Goal: Transaction & Acquisition: Download file/media

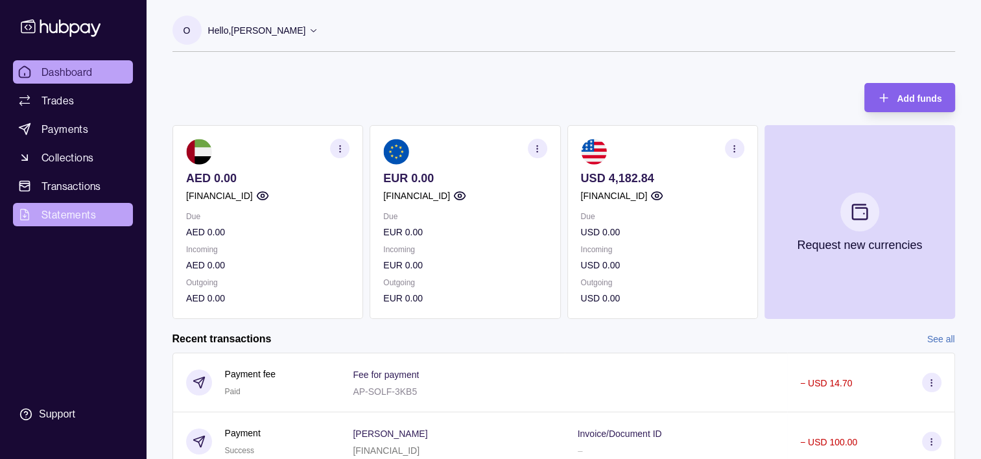
click at [85, 209] on span "Statements" at bounding box center [69, 215] width 54 height 16
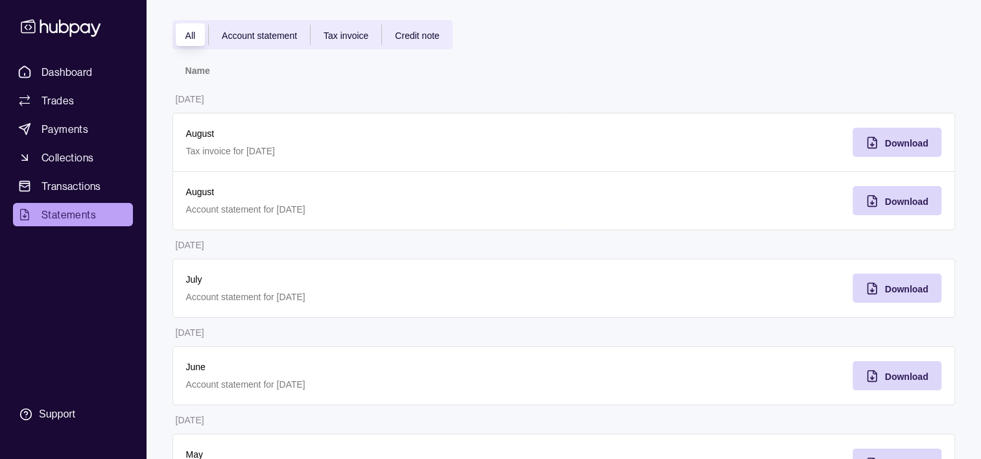
scroll to position [146, 0]
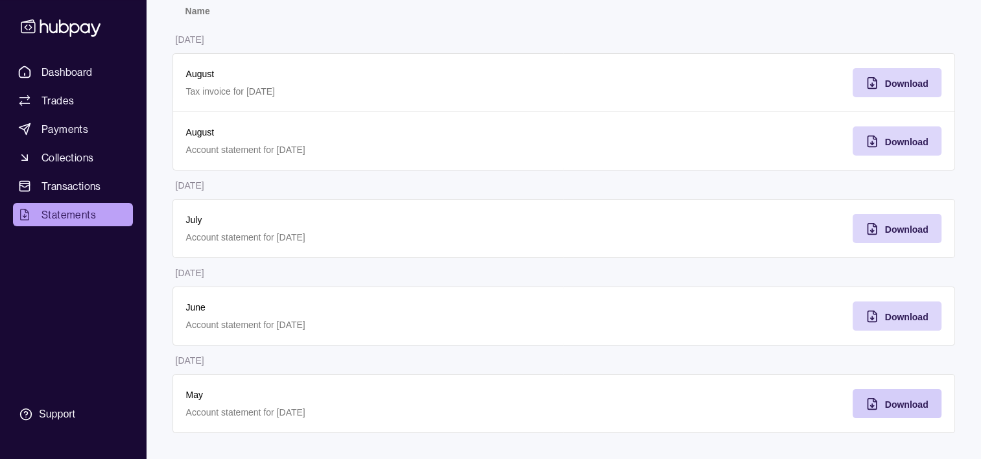
click at [904, 400] on span "Download" at bounding box center [906, 405] width 43 height 10
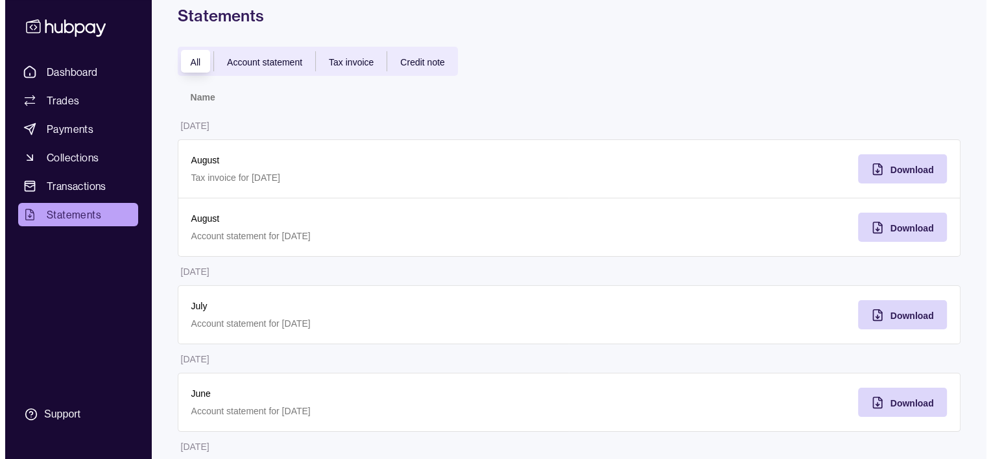
scroll to position [0, 0]
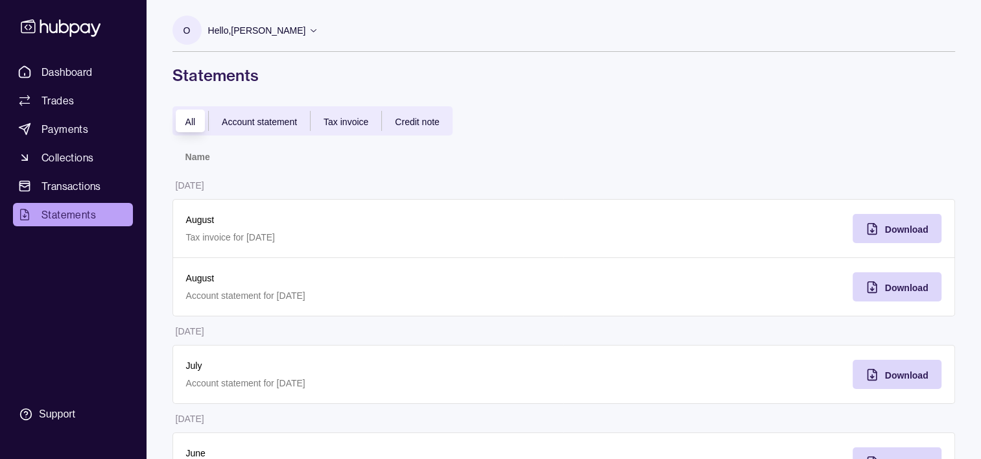
click at [272, 117] on span "Account statement" at bounding box center [259, 122] width 75 height 10
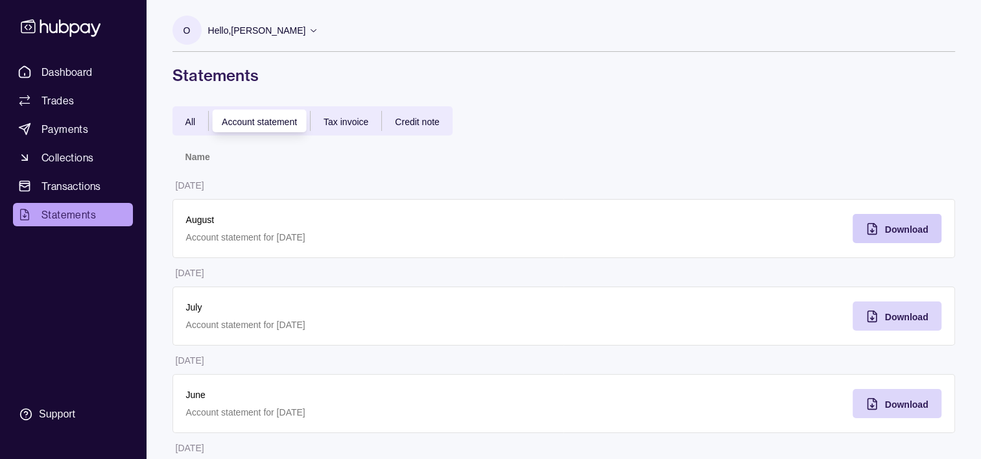
click at [919, 224] on span "Download" at bounding box center [906, 229] width 43 height 10
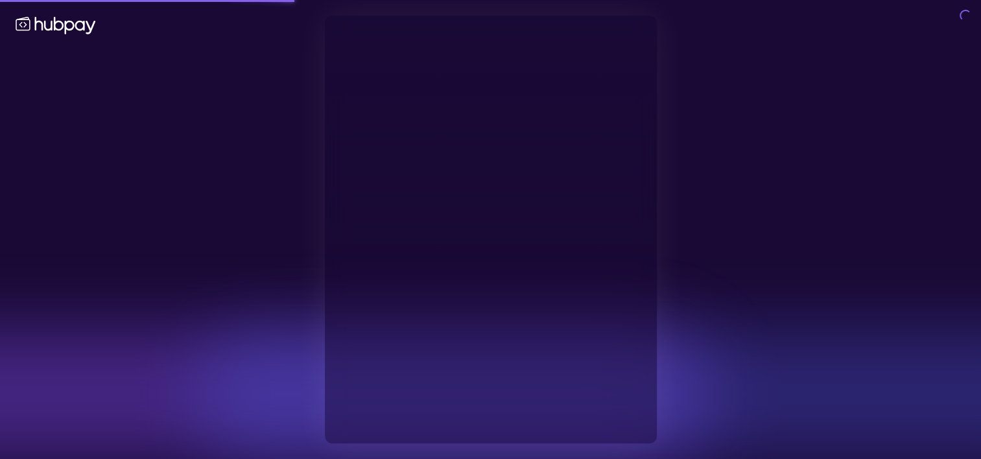
type input "**********"
